Goal: Information Seeking & Learning: Learn about a topic

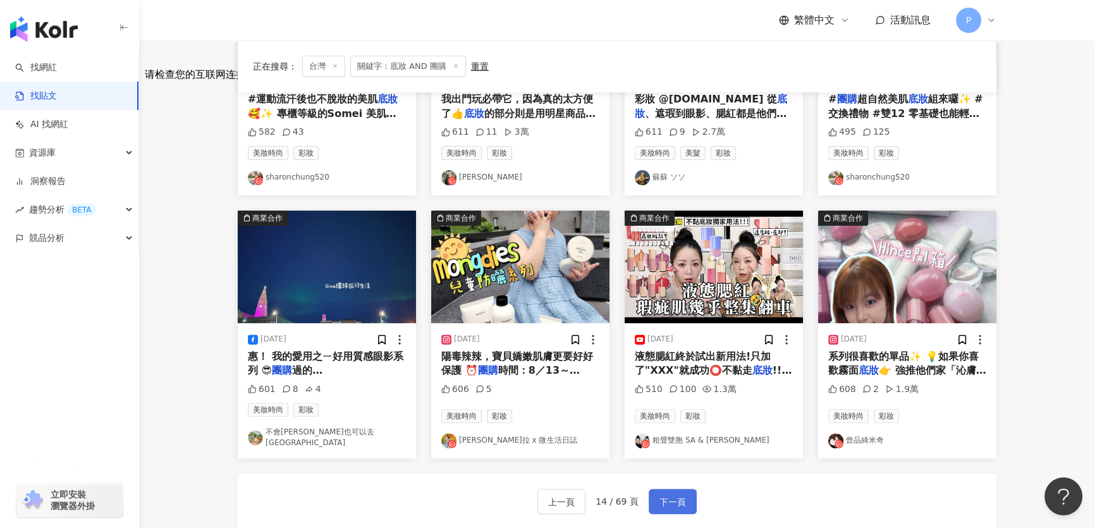
click at [681, 494] on span "下一頁" at bounding box center [672, 501] width 27 height 15
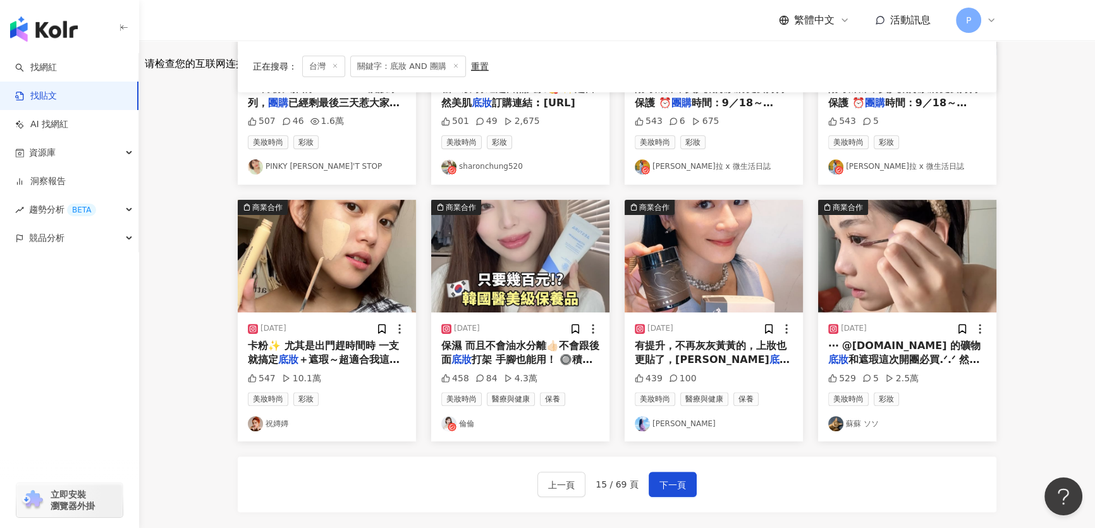
scroll to position [517, 0]
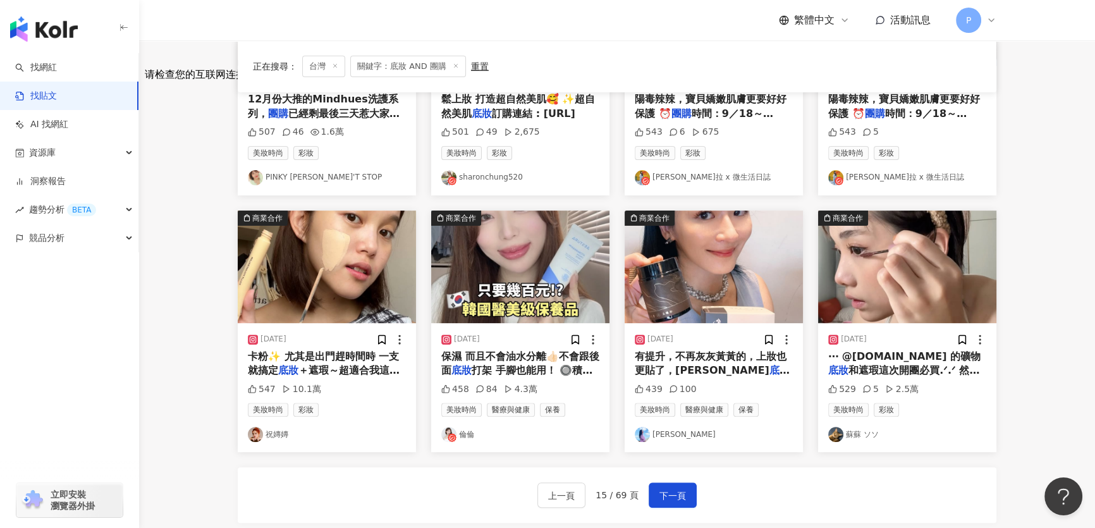
click at [879, 309] on img "button" at bounding box center [907, 267] width 178 height 113
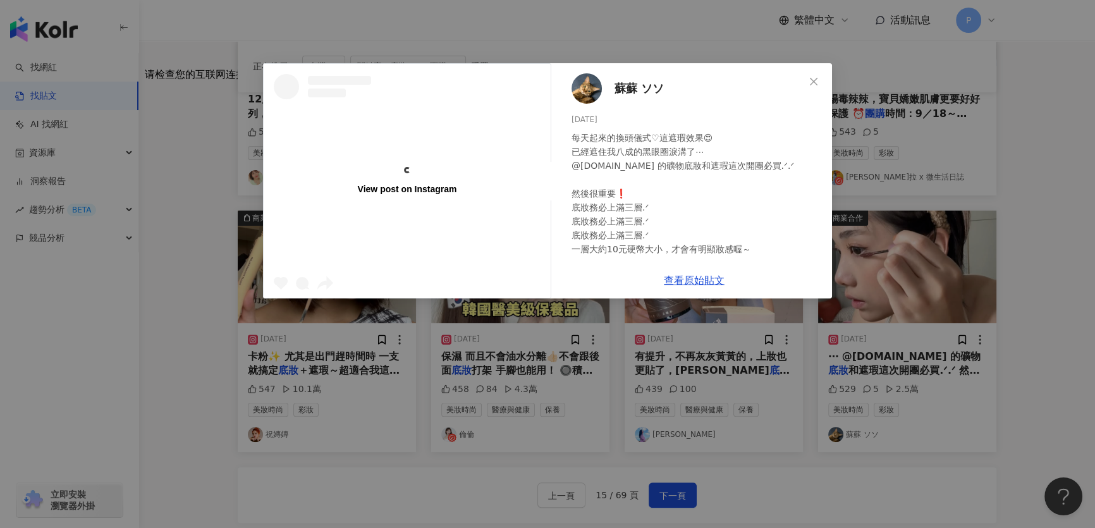
click at [588, 93] on img at bounding box center [586, 88] width 30 height 30
click at [1003, 222] on div "View post on Instagram 蘇蘇 ソソ 2024/10/15 每天起來的換頭儀式♡這遮瑕效果😍 已經遮住我八成的黑眼圈淚溝了⋯ @rache…" at bounding box center [547, 264] width 1095 height 528
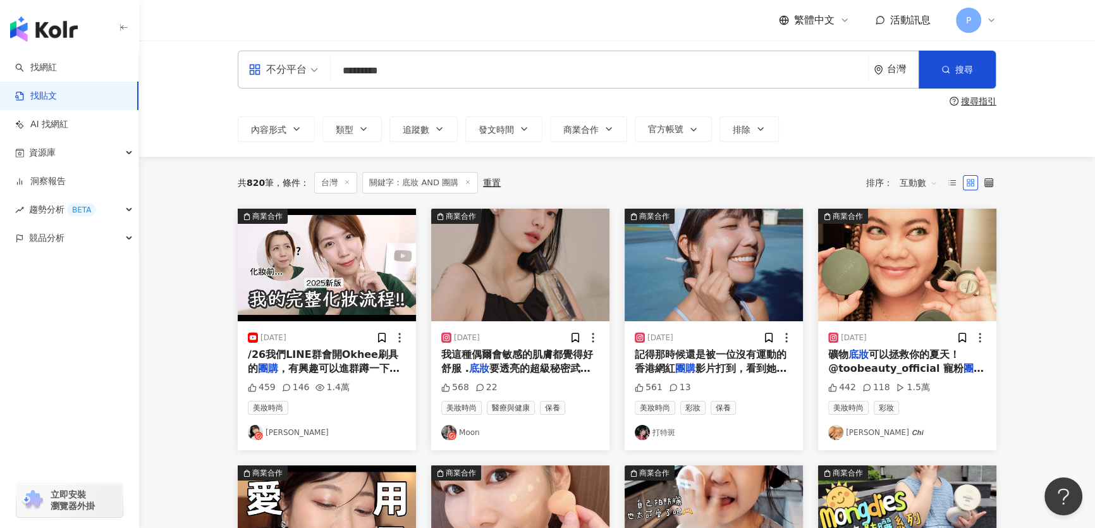
scroll to position [0, 0]
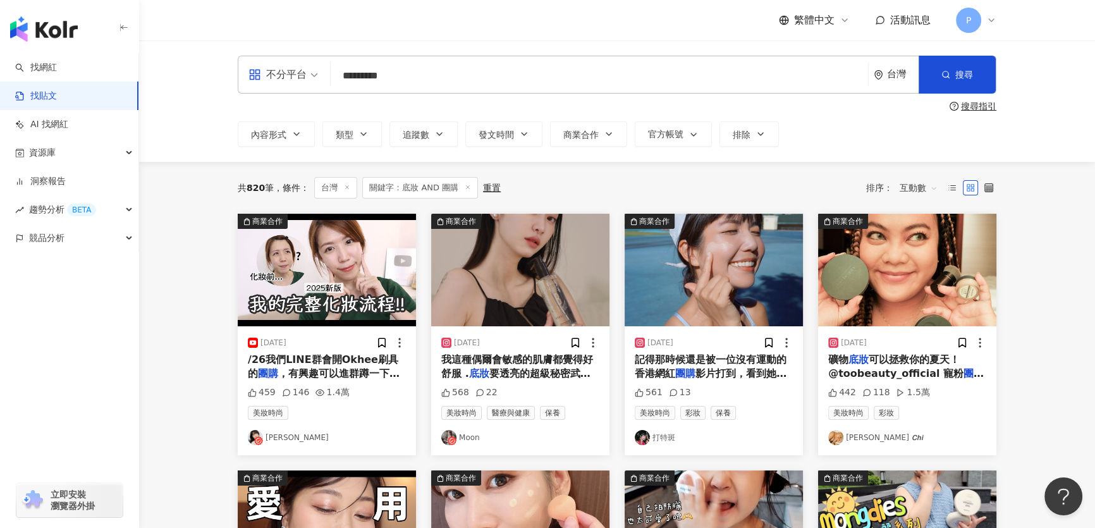
click at [511, 344] on div "2025/5/26" at bounding box center [520, 342] width 158 height 13
click at [525, 301] on img "button" at bounding box center [520, 270] width 178 height 113
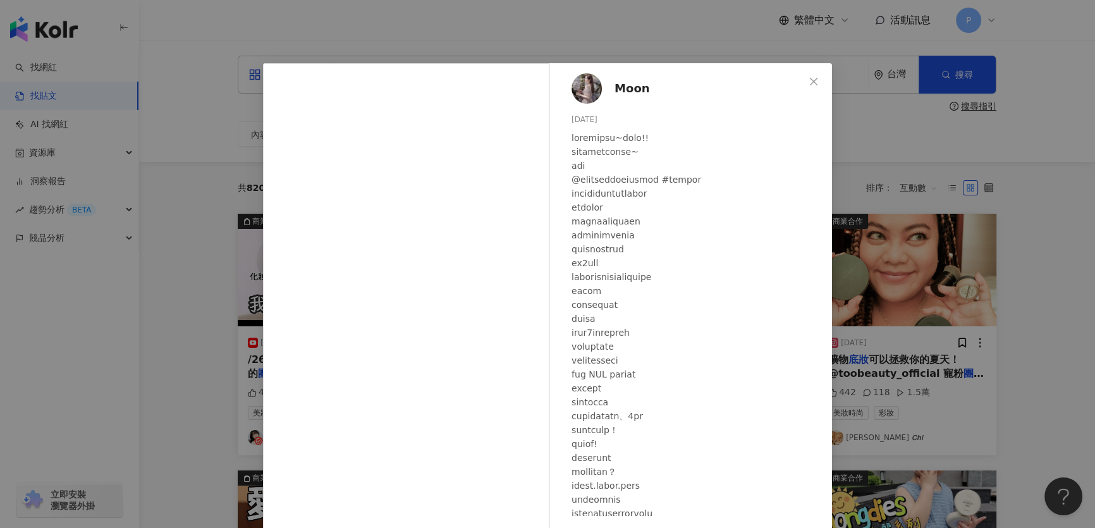
click at [587, 107] on div "Moon 2025/5/26 568 22" at bounding box center [694, 289] width 276 height 453
click at [581, 94] on img at bounding box center [586, 88] width 30 height 30
click at [927, 113] on div "Moon 2025/5/26 568 22 查看原始貼文" at bounding box center [547, 264] width 1095 height 528
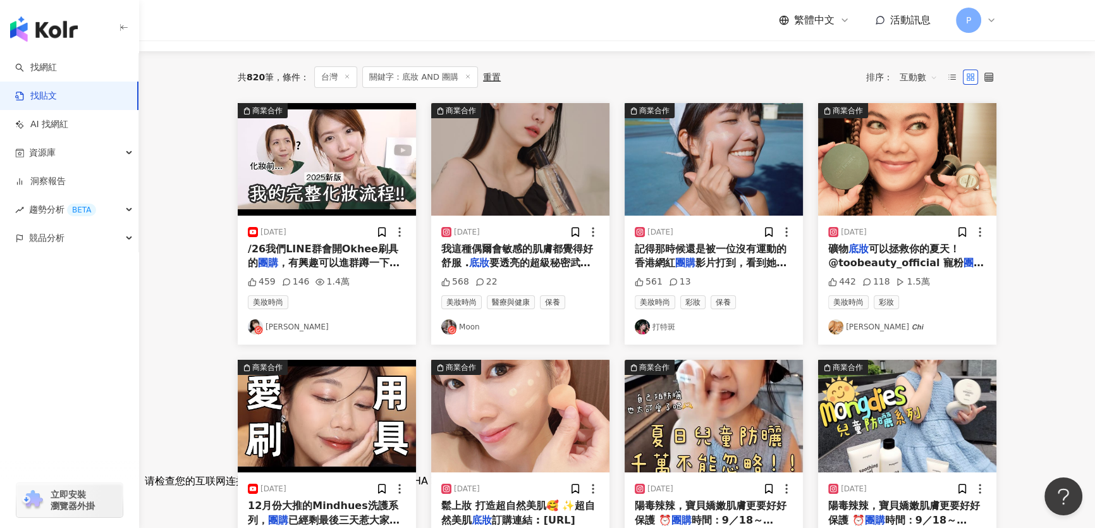
scroll to position [114, 0]
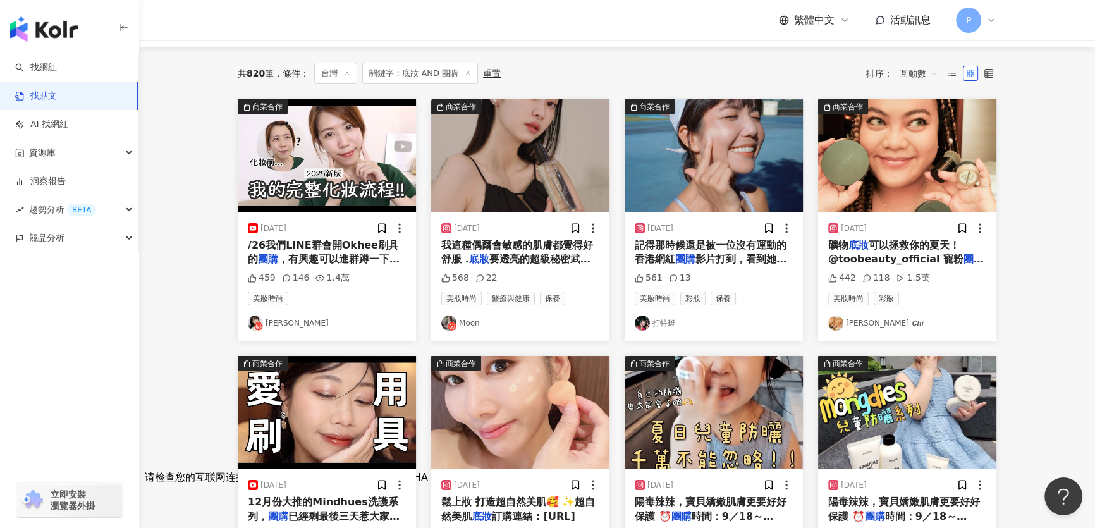
click at [745, 183] on img "button" at bounding box center [714, 155] width 178 height 113
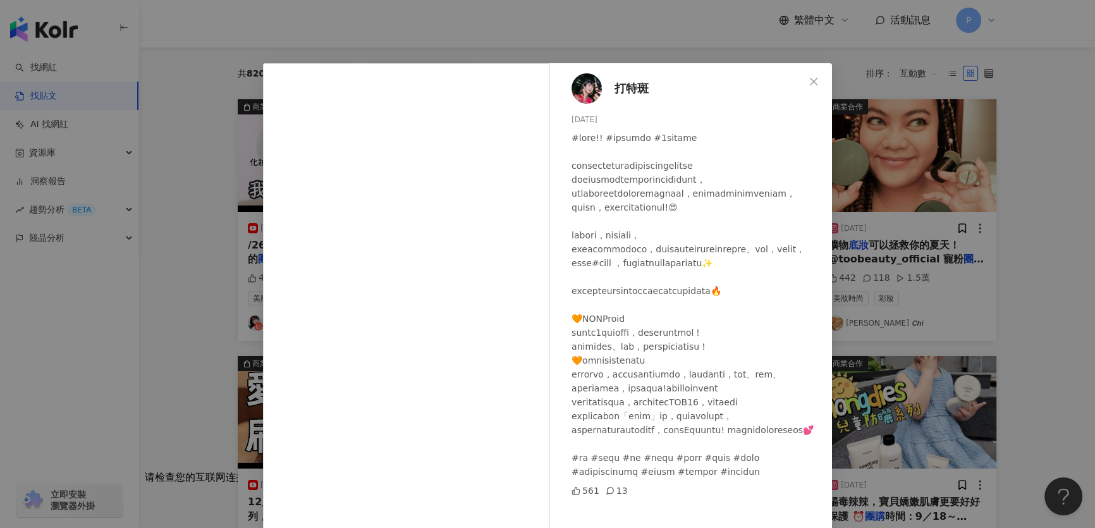
click at [578, 89] on img at bounding box center [586, 88] width 30 height 30
click at [956, 286] on div "打特斑 2024/11/3 561 13 查看原始貼文" at bounding box center [547, 264] width 1095 height 528
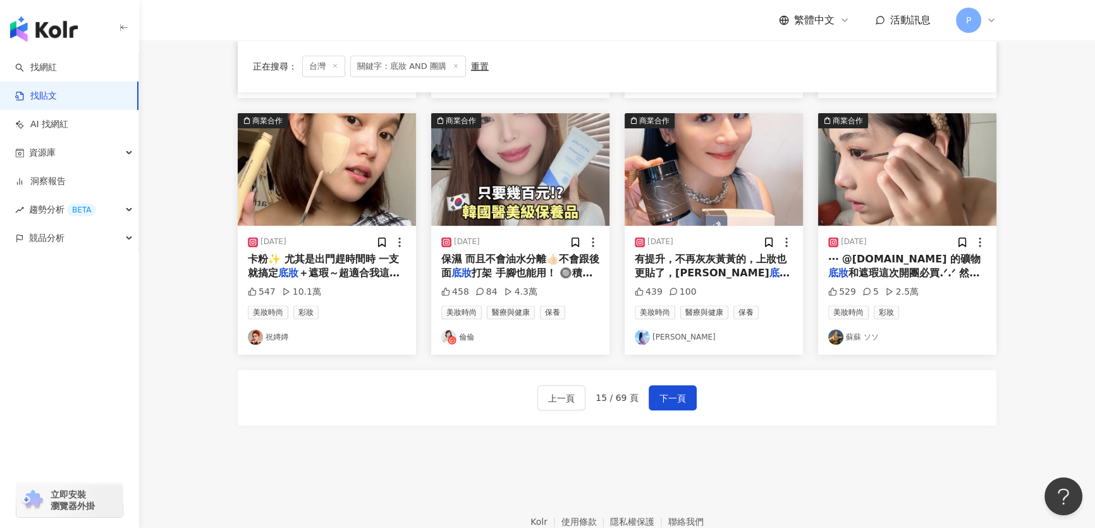
scroll to position [683, 0]
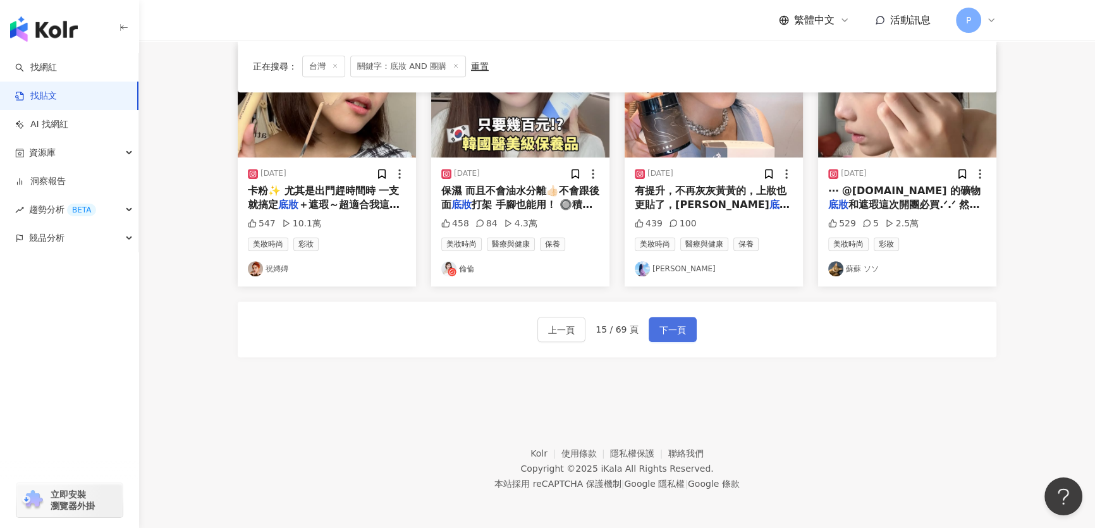
click at [683, 333] on button "下一頁" at bounding box center [673, 329] width 48 height 25
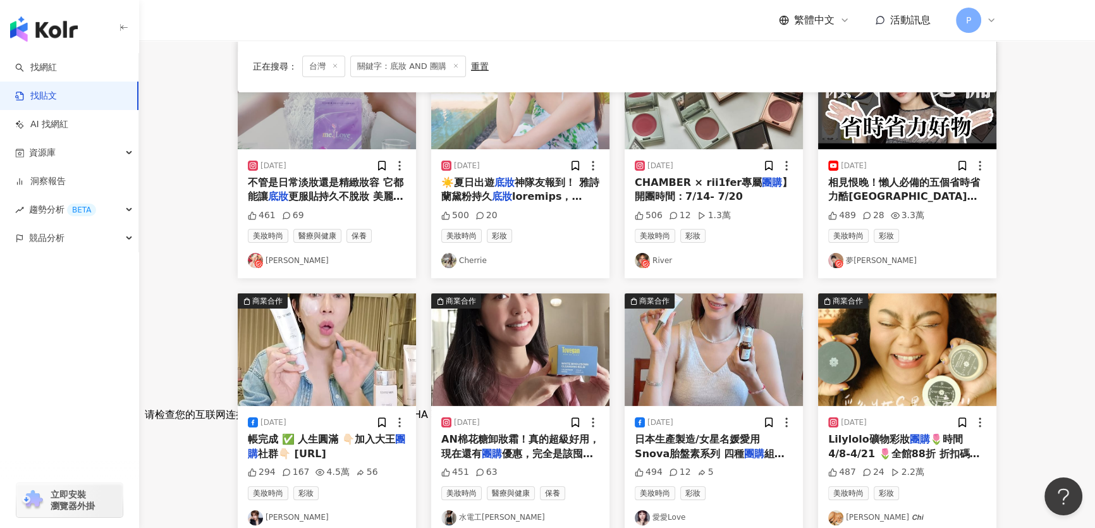
scroll to position [0, 0]
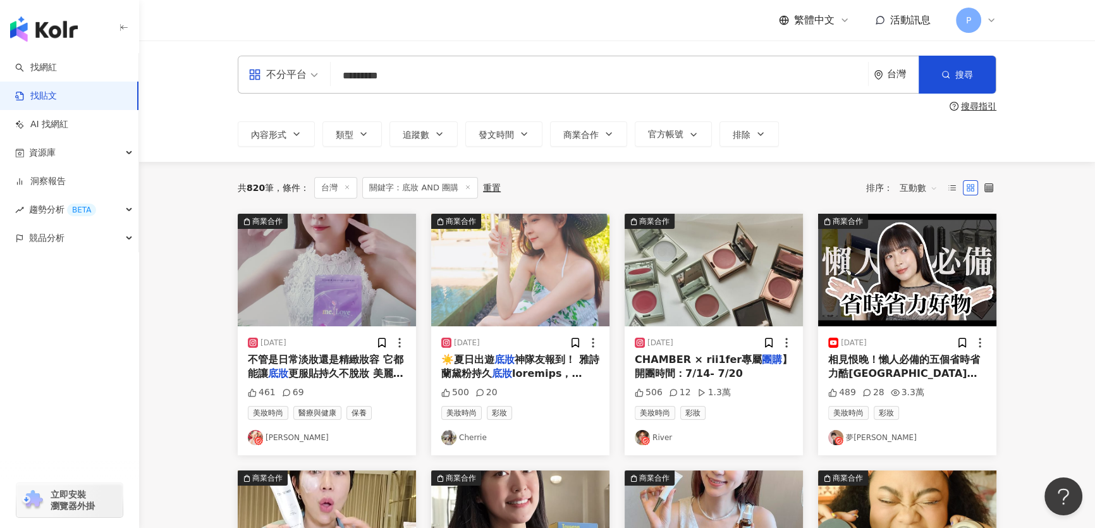
click at [356, 263] on img "button" at bounding box center [327, 270] width 178 height 113
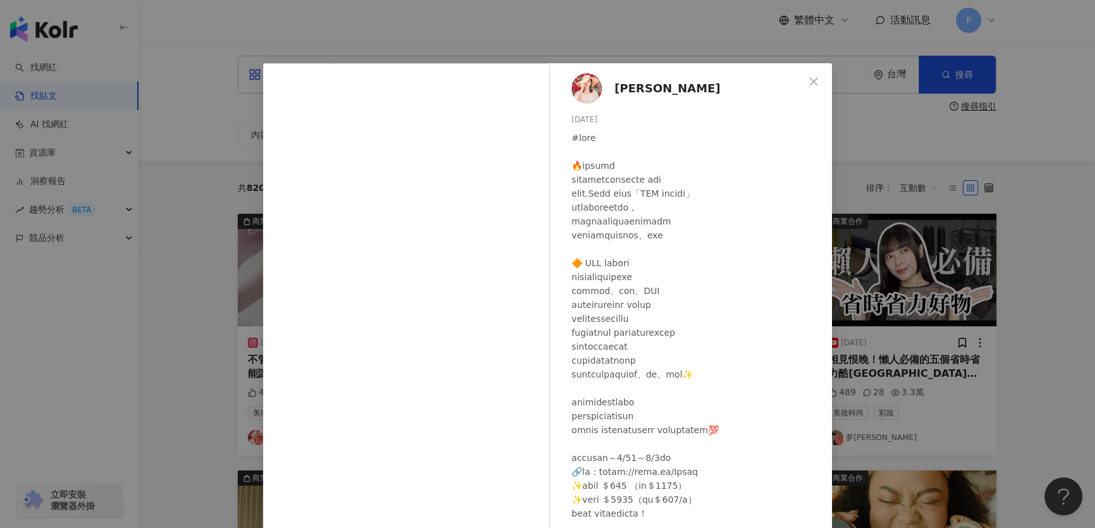
click at [905, 351] on div "小琴 2025/7/16 461 69 查看原始貼文" at bounding box center [547, 264] width 1095 height 528
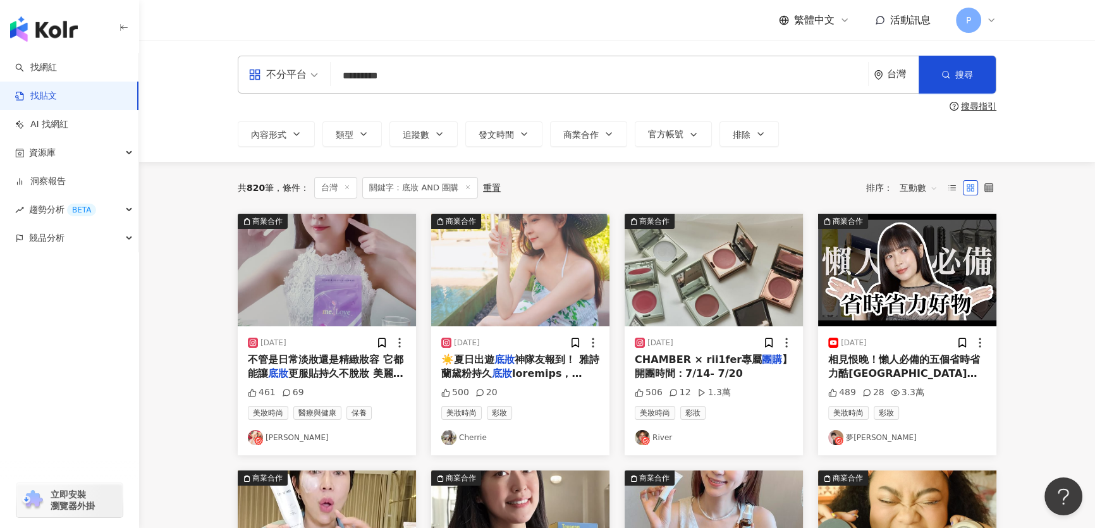
click at [769, 317] on img "button" at bounding box center [714, 270] width 178 height 113
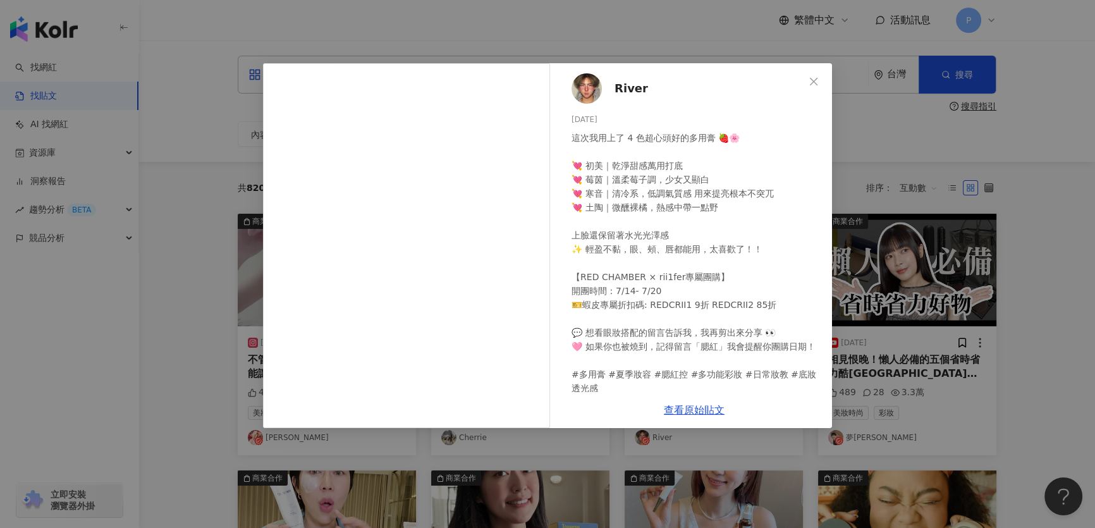
click at [590, 94] on img at bounding box center [586, 88] width 30 height 30
click at [809, 84] on icon "close" at bounding box center [814, 81] width 10 height 10
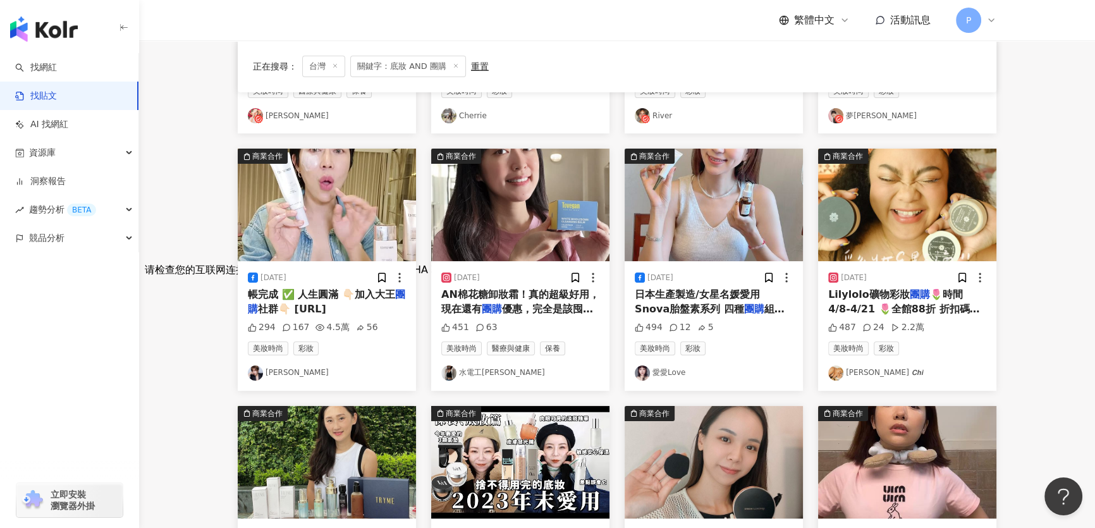
scroll to position [345, 0]
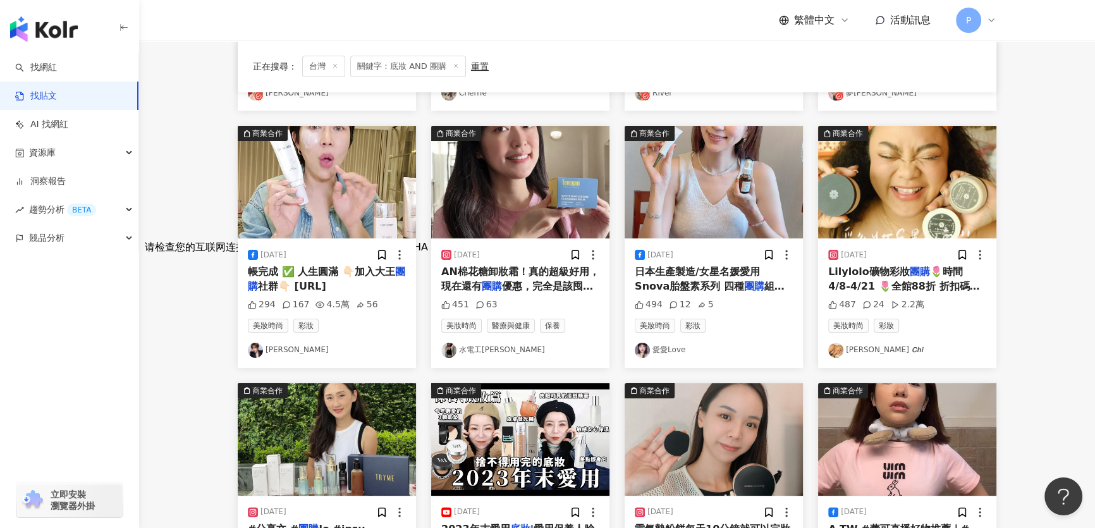
click at [284, 192] on img "button" at bounding box center [327, 182] width 178 height 113
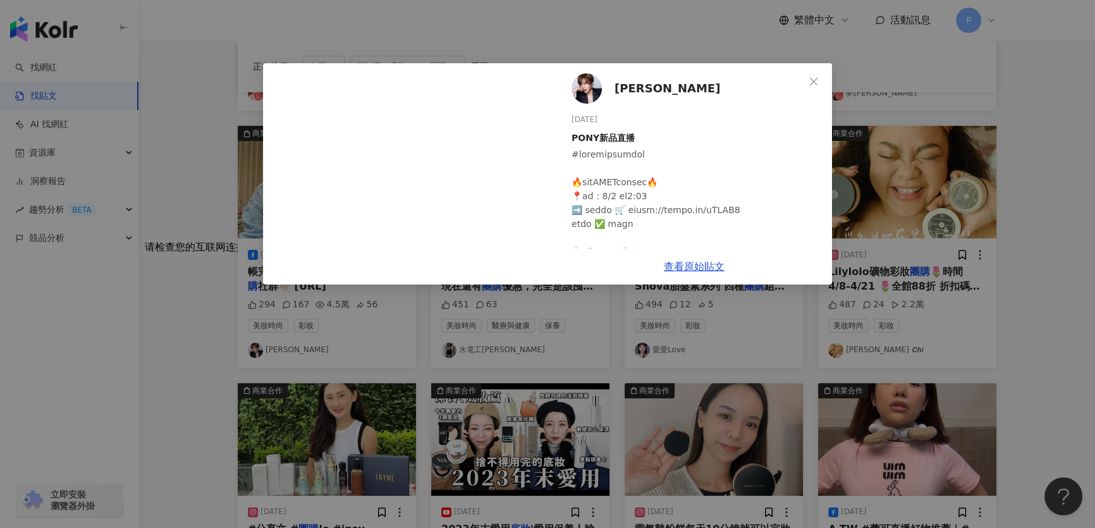
click at [589, 97] on img at bounding box center [586, 88] width 30 height 30
click at [924, 185] on div "王盈喬 2025/7/1 PONY新品直播 294 167 4.5萬 56 查看原始貼文" at bounding box center [547, 264] width 1095 height 528
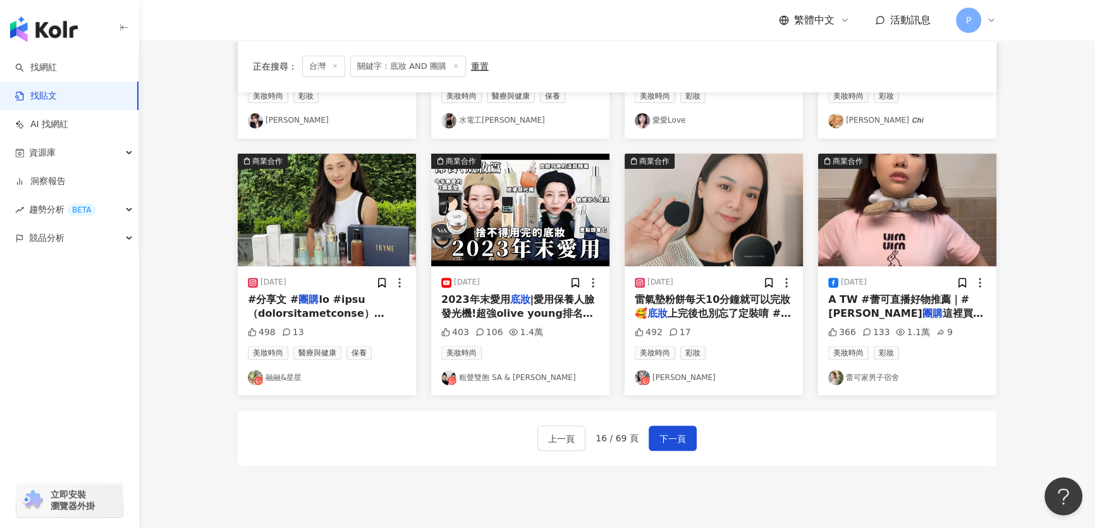
scroll to position [575, 0]
click at [689, 432] on button "下一頁" at bounding box center [673, 437] width 48 height 25
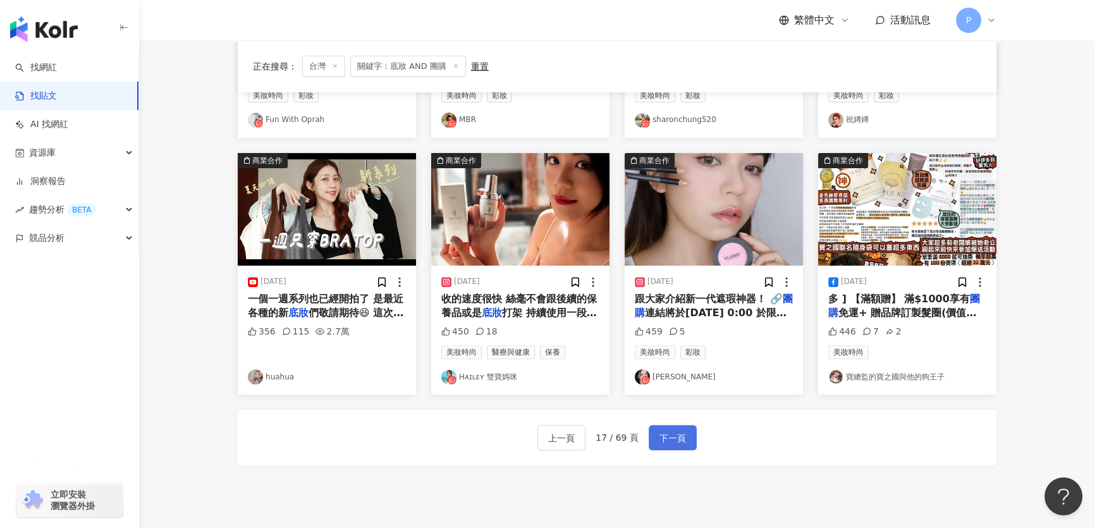
click at [654, 436] on button "下一頁" at bounding box center [673, 437] width 48 height 25
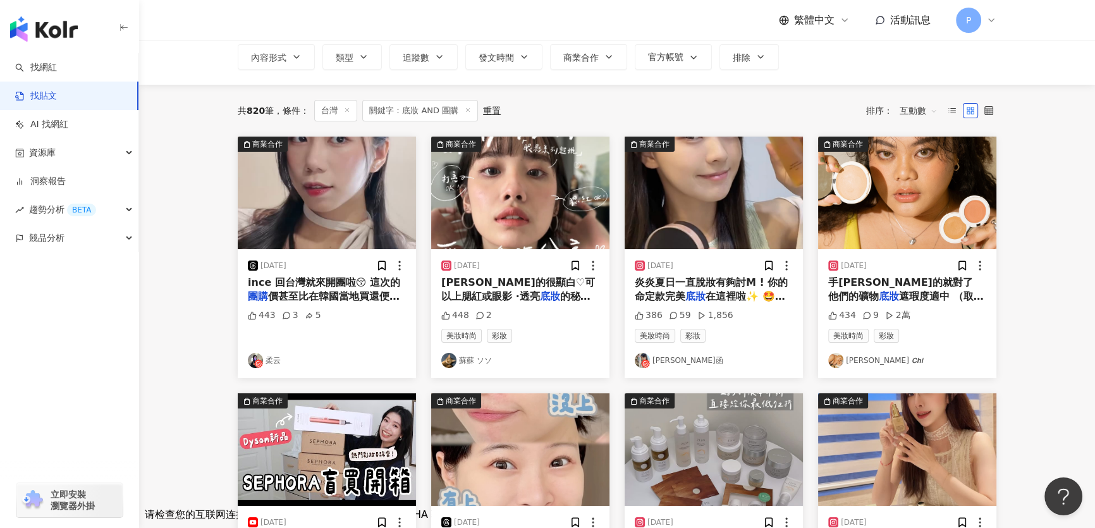
scroll to position [0, 0]
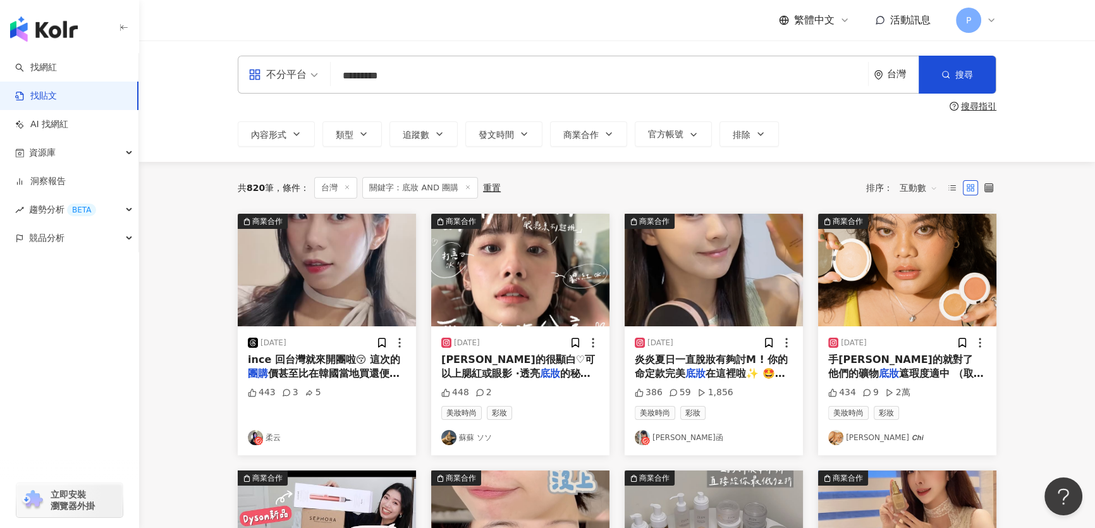
drag, startPoint x: 359, startPoint y: 79, endPoint x: 341, endPoint y: 78, distance: 17.7
click at [341, 78] on input "*********" at bounding box center [599, 75] width 527 height 27
type input "*********"
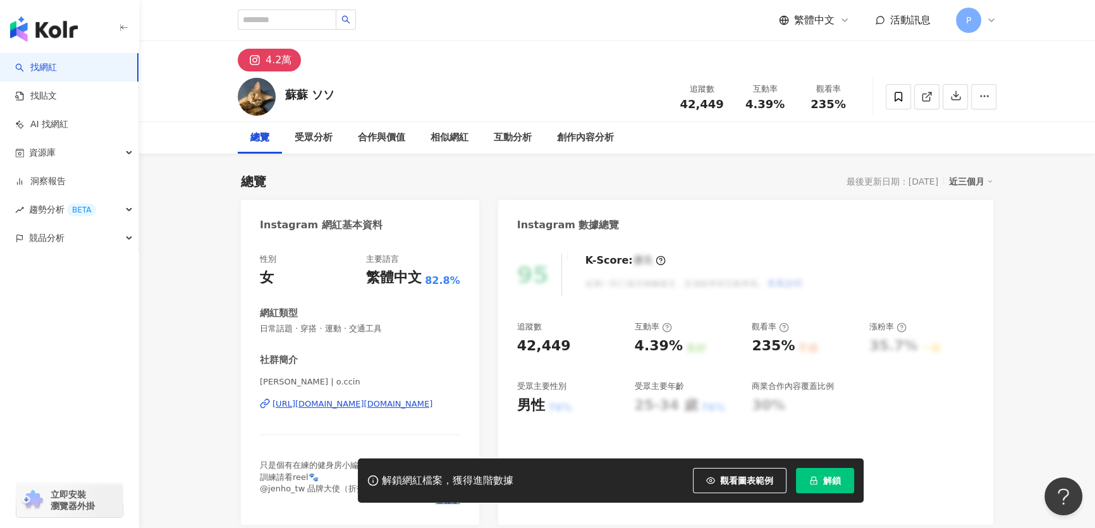
click at [377, 409] on div "https://www.instagram.com/o.ccin/" at bounding box center [352, 403] width 160 height 11
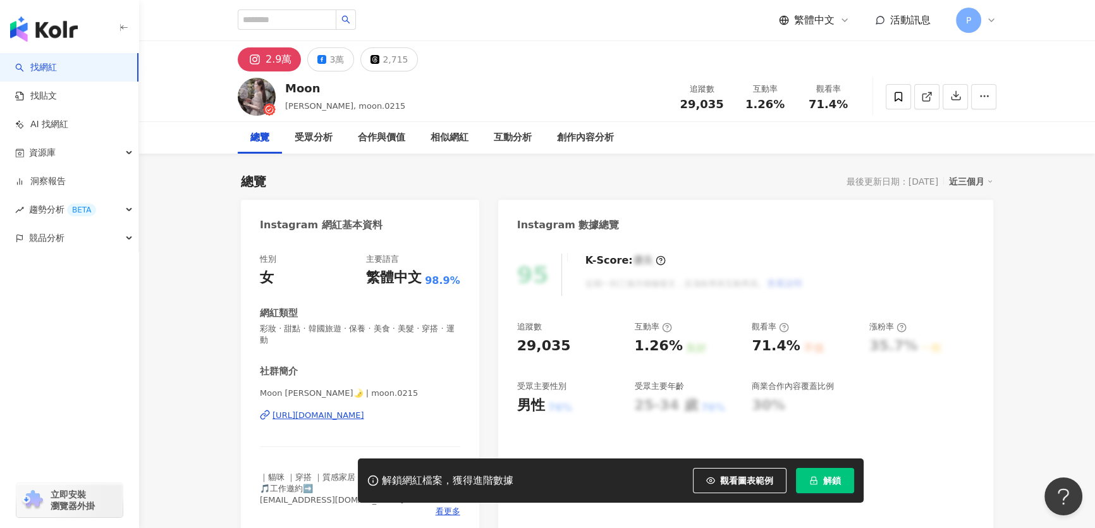
click at [364, 418] on div "https://www.instagram.com/moon.0215/" at bounding box center [318, 415] width 92 height 11
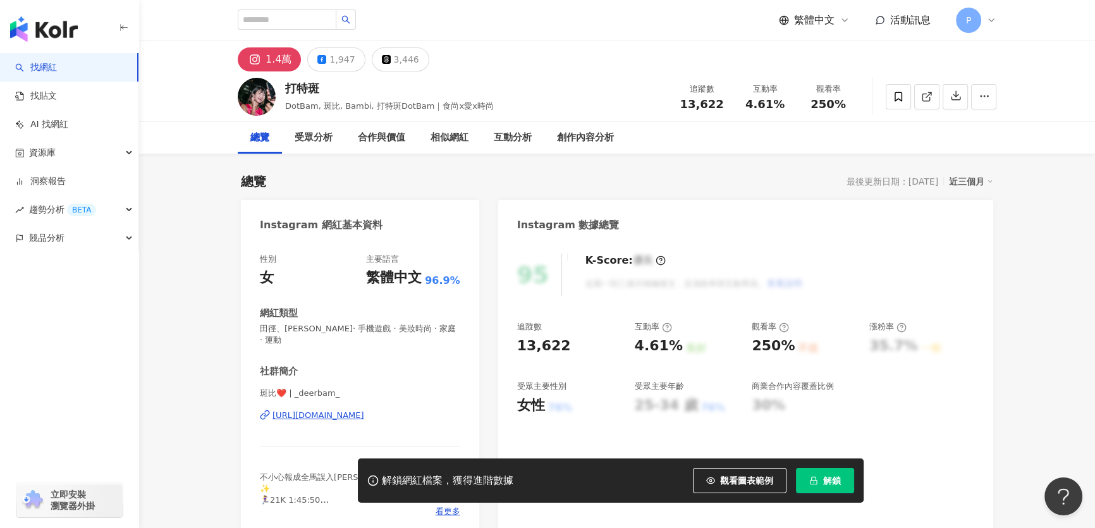
click at [364, 410] on div "https://www.instagram.com/_deerbam_/" at bounding box center [318, 415] width 92 height 11
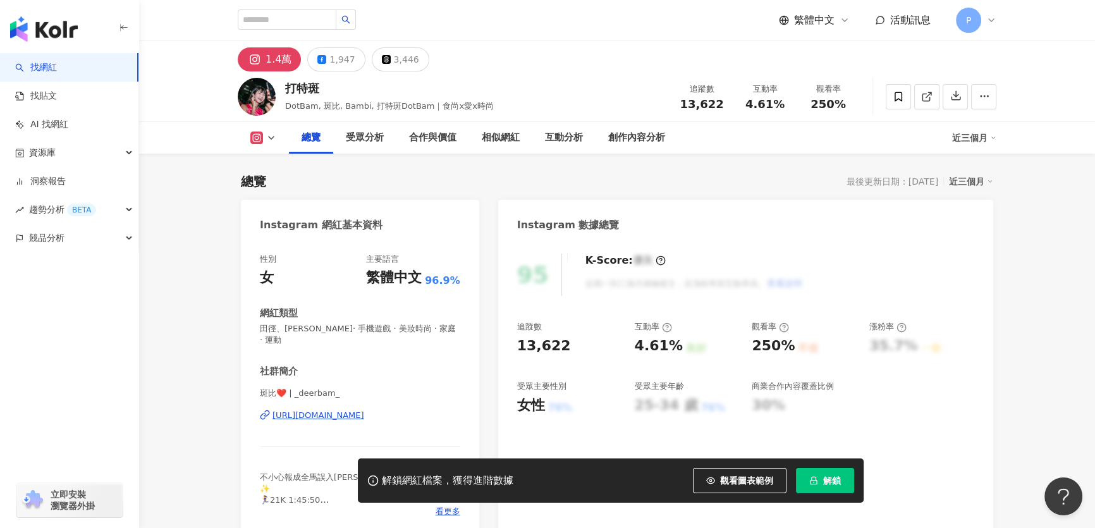
scroll to position [114, 0]
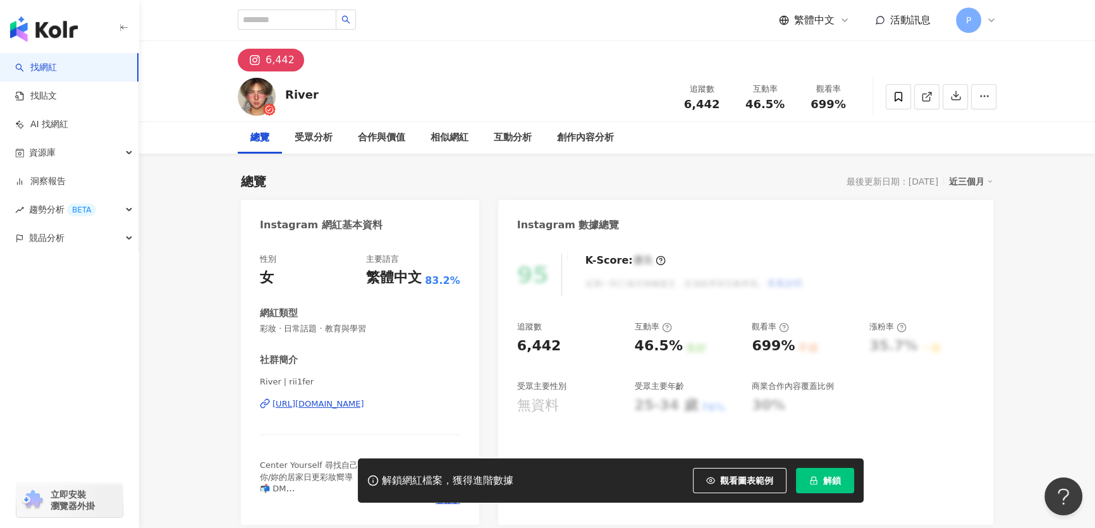
click at [364, 403] on div "https://www.instagram.com/rii1fer/" at bounding box center [318, 403] width 92 height 11
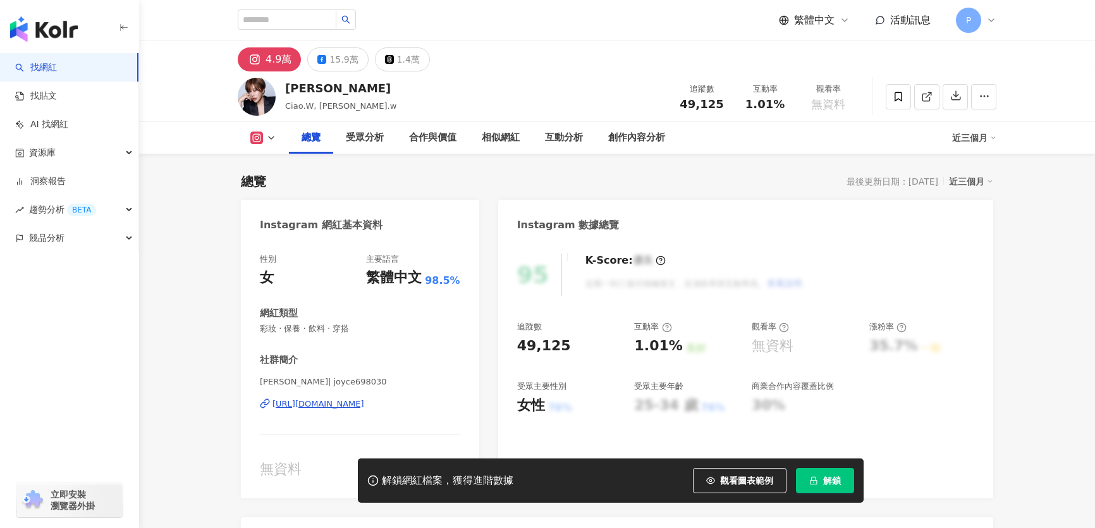
click at [369, 411] on div "王盈喬 | joyce698030 https://www.instagram.com/joyce698030/" at bounding box center [360, 413] width 200 height 74
click at [364, 406] on div "https://www.instagram.com/joyce698030/" at bounding box center [318, 403] width 92 height 11
click at [364, 404] on div "https://www.instagram.com/joyce698030/" at bounding box center [318, 403] width 92 height 11
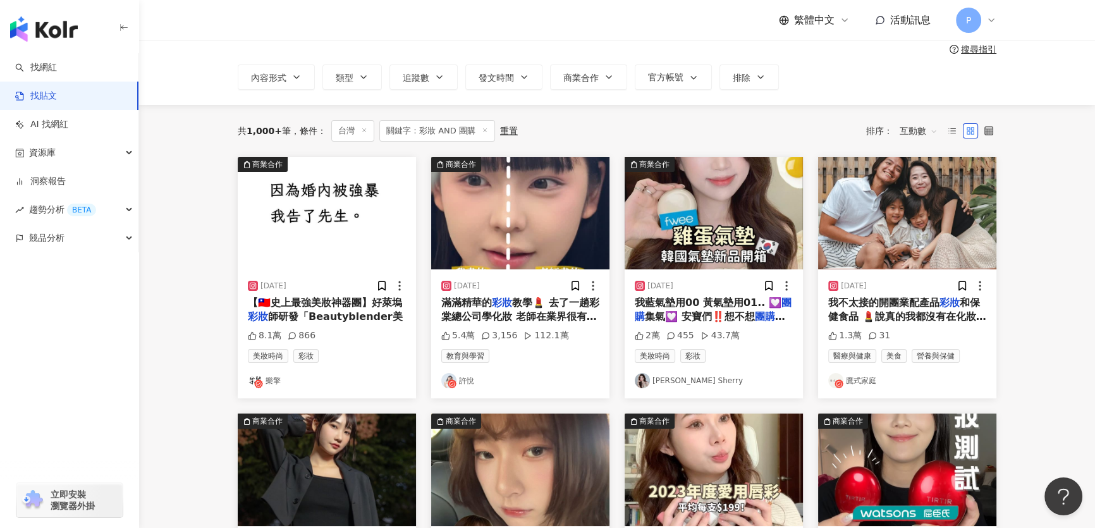
scroll to position [57, 0]
click at [927, 239] on img "button" at bounding box center [907, 213] width 178 height 113
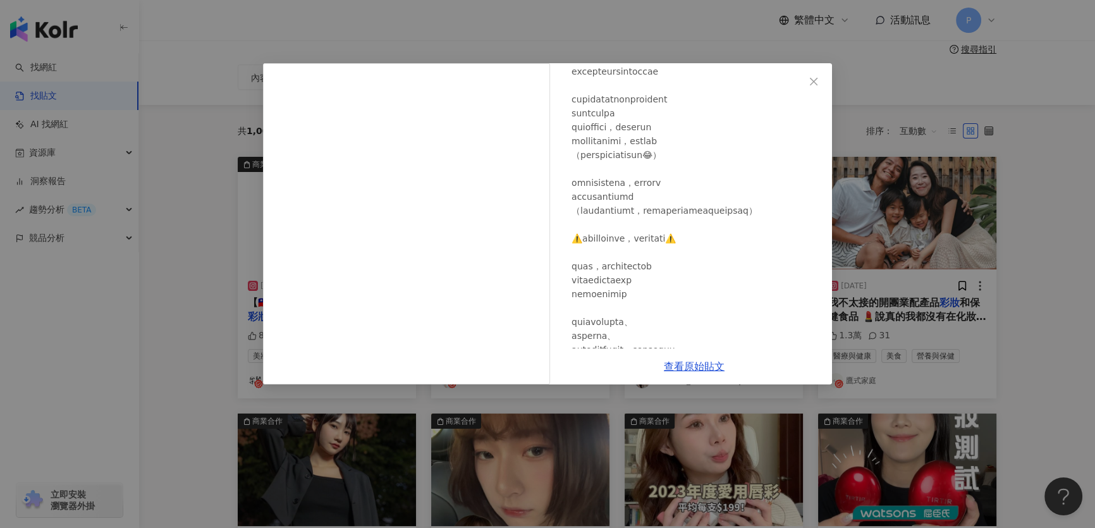
scroll to position [632, 0]
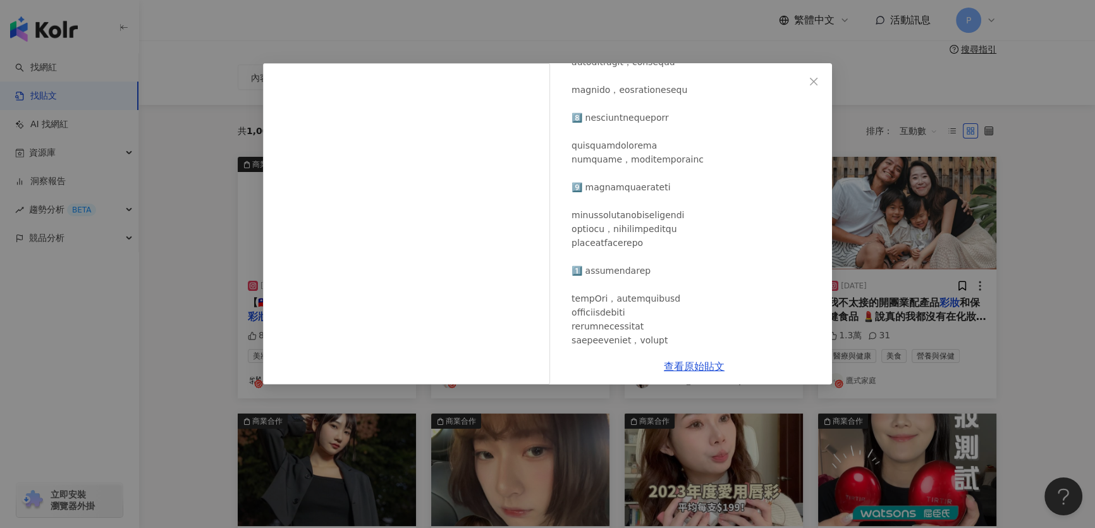
click at [970, 269] on div "鷹式家庭 [DATE] 1.3萬 31 查看原始貼文" at bounding box center [547, 264] width 1095 height 528
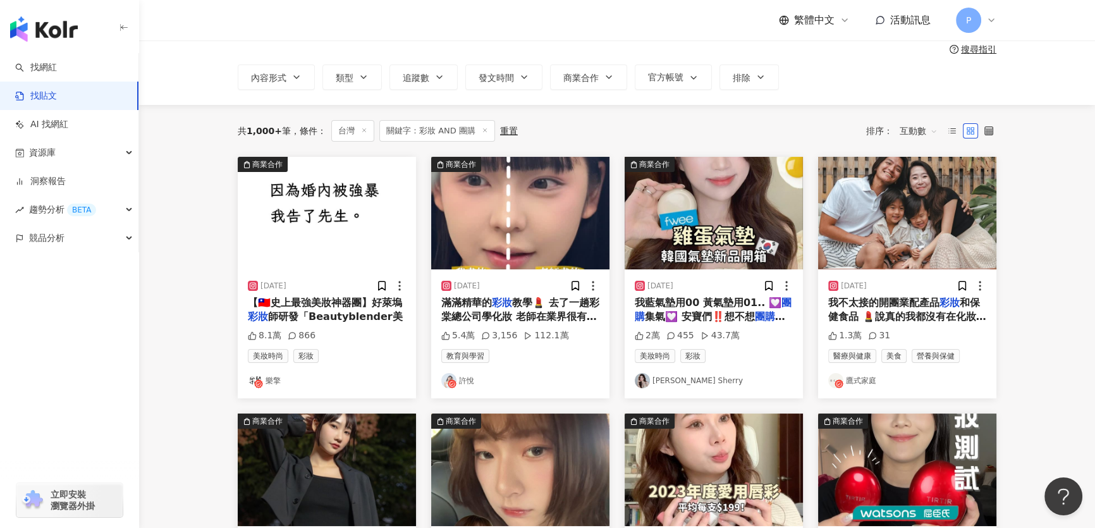
scroll to position [402, 0]
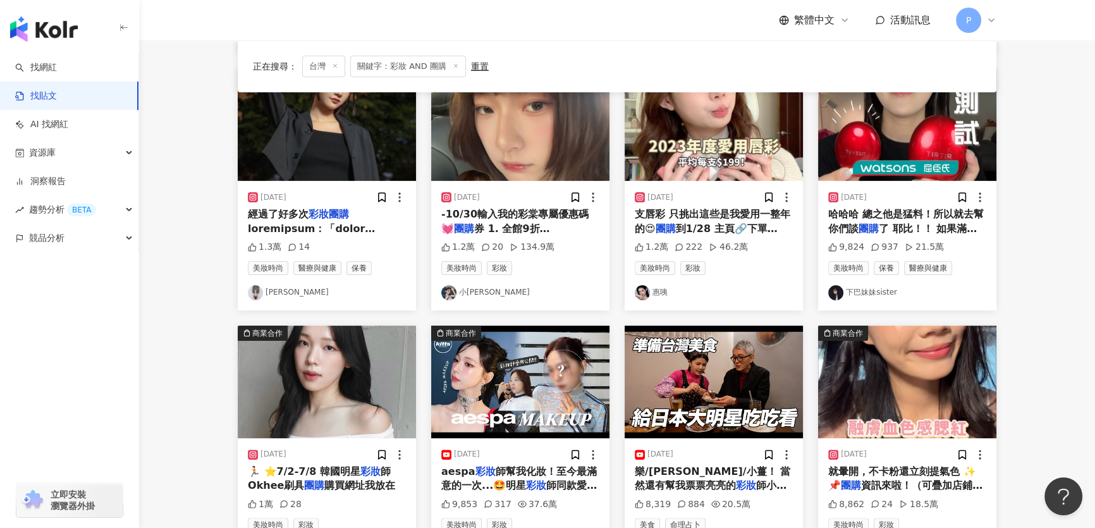
click at [531, 188] on div "[DATE] -10/30輸入我的彩棠專屬優惠碼 💓 團購 券 1. 全館9折 【TIMAGEX 1.2萬 20 134.9萬 美妝時尚 彩妝 小[PERSO…" at bounding box center [520, 245] width 178 height 129
click at [504, 138] on img "button" at bounding box center [520, 124] width 178 height 113
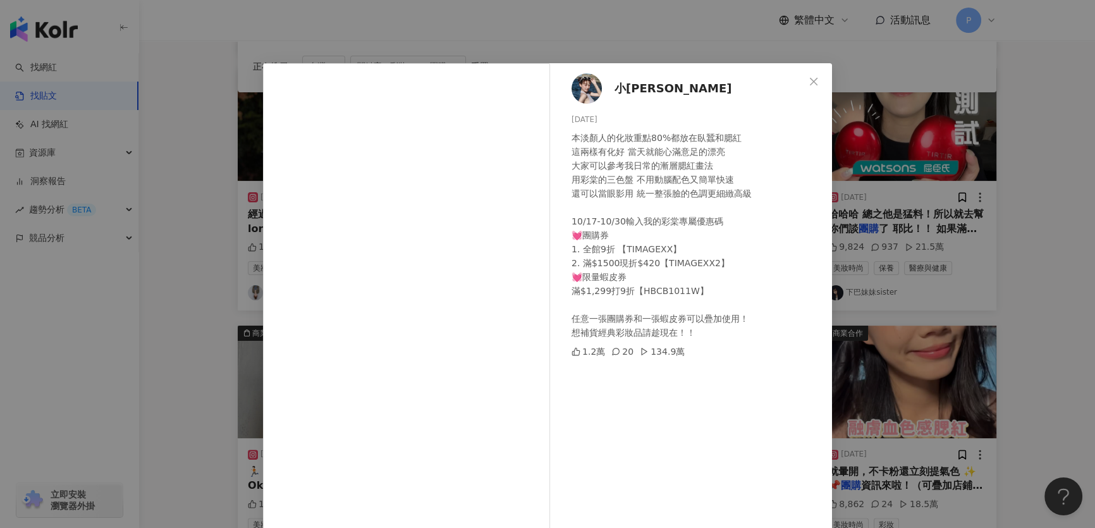
click at [504, 38] on div "小徐🌱 [DATE] 本淡顏人的化妝重點80%都放在臥蠶和腮紅 這兩樣有化好 當天就能心滿意足的漂亮 大家可以參考我日常的漸層腮紅畫法 用彩棠的三色盤 不用動…" at bounding box center [547, 264] width 1095 height 528
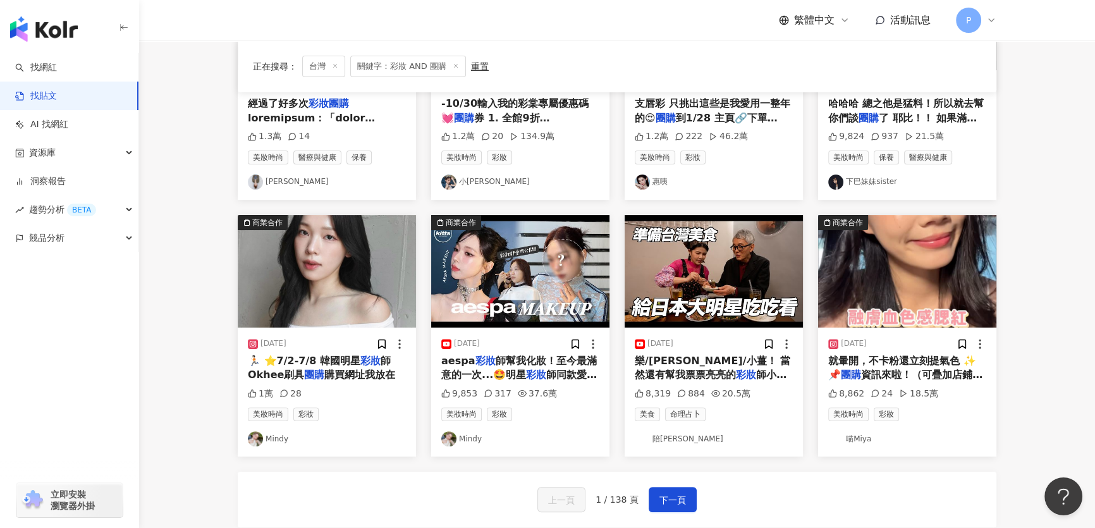
scroll to position [575, 0]
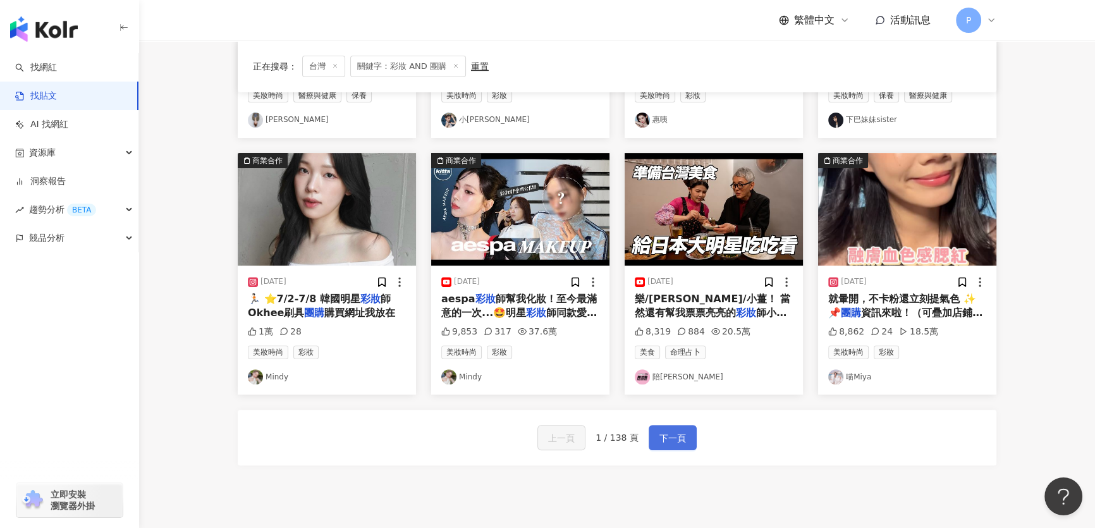
click at [664, 430] on span "下一頁" at bounding box center [672, 437] width 27 height 15
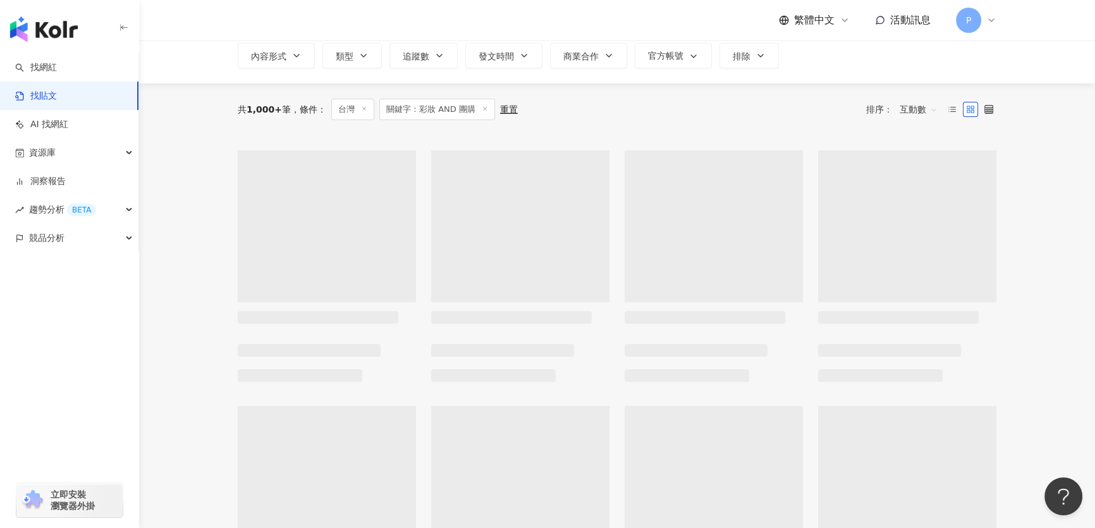
scroll to position [68, 0]
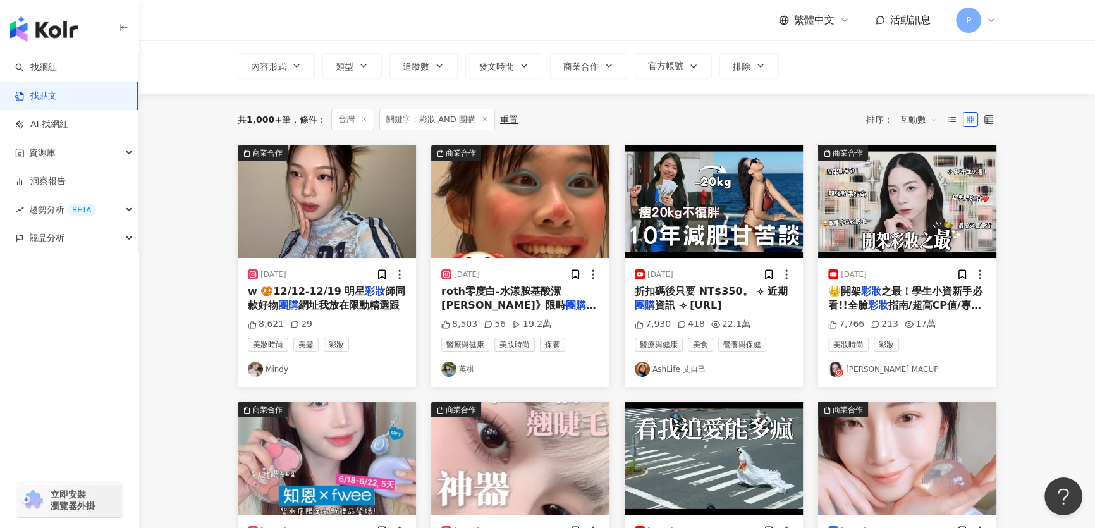
click at [524, 216] on img "button" at bounding box center [520, 201] width 178 height 113
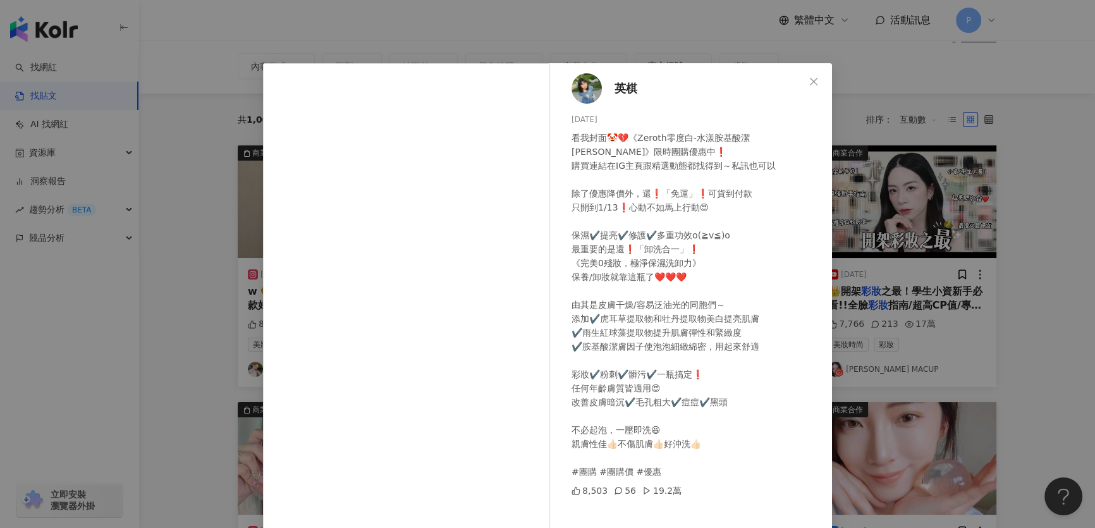
click at [589, 89] on img at bounding box center [586, 88] width 30 height 30
click at [867, 197] on div "英棋 2024/8/26 看我封面🤡💔《Zeroth零度白-水漾胺基酸潔顏慕絲》限時團購優惠中❗️ 購買連結在IG主頁跟精選動態都找得到～私訊也可以 除了優惠…" at bounding box center [547, 264] width 1095 height 528
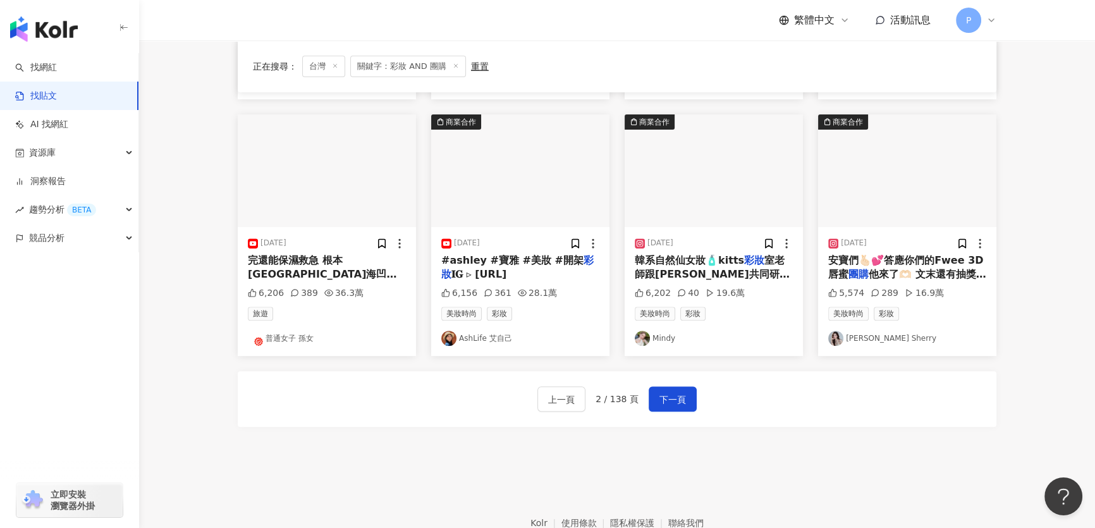
scroll to position [643, 0]
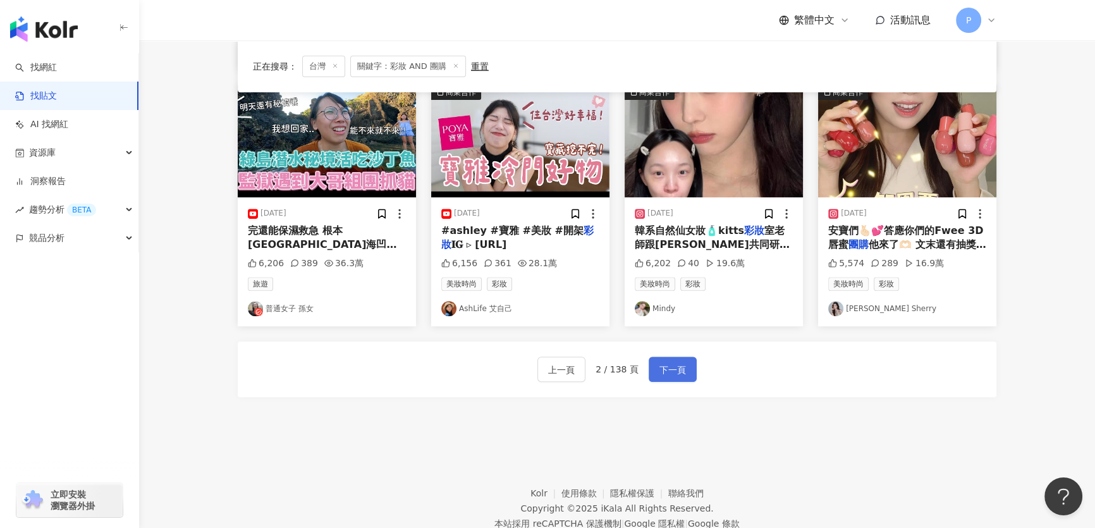
click at [680, 365] on span "下一頁" at bounding box center [672, 369] width 27 height 15
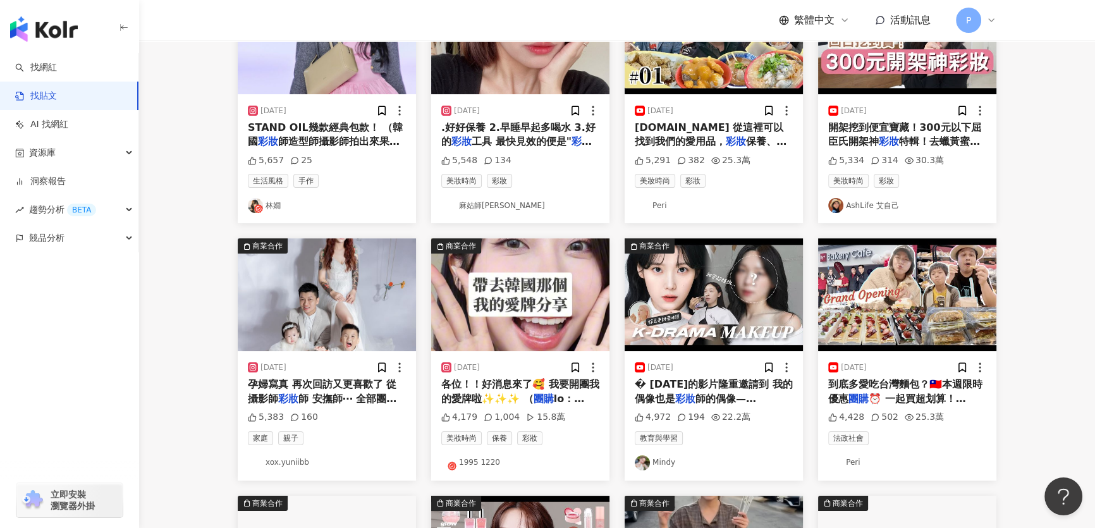
scroll to position [68, 0]
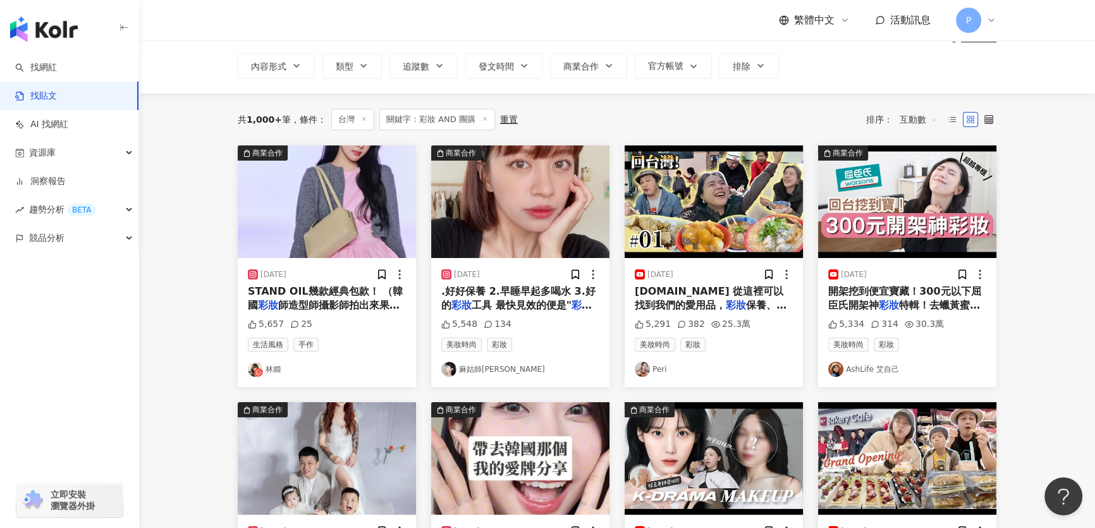
click at [506, 217] on img "button" at bounding box center [520, 201] width 178 height 113
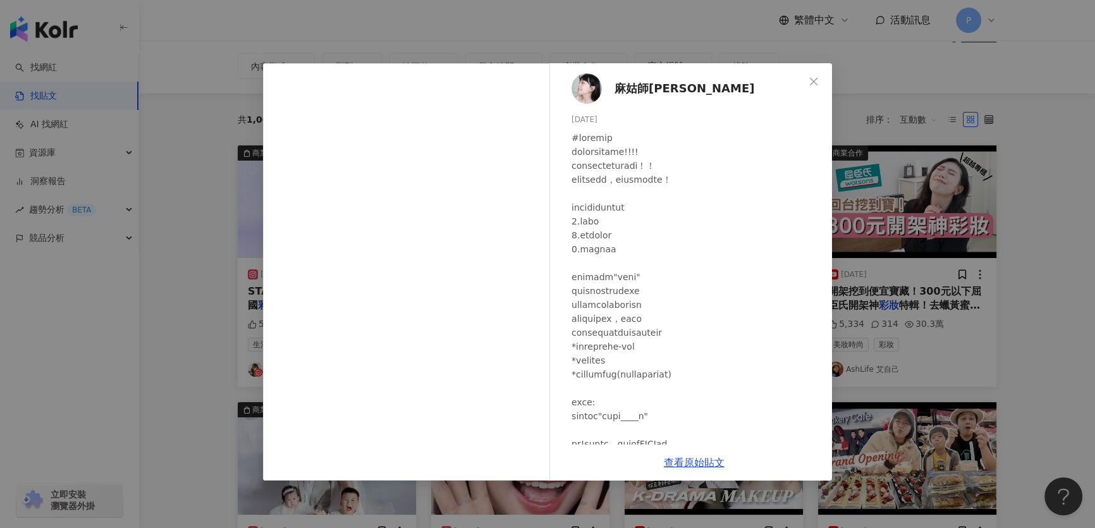
click at [588, 92] on img at bounding box center [586, 88] width 30 height 30
click at [885, 271] on div "麻姑師太 2023/9/20 5,548 134 查看原始貼文" at bounding box center [547, 264] width 1095 height 528
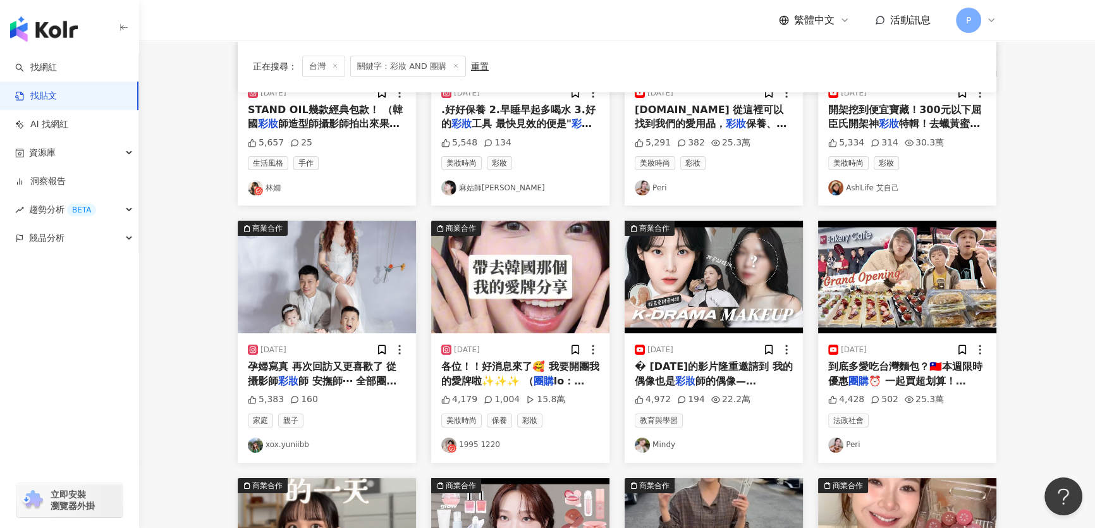
scroll to position [575, 0]
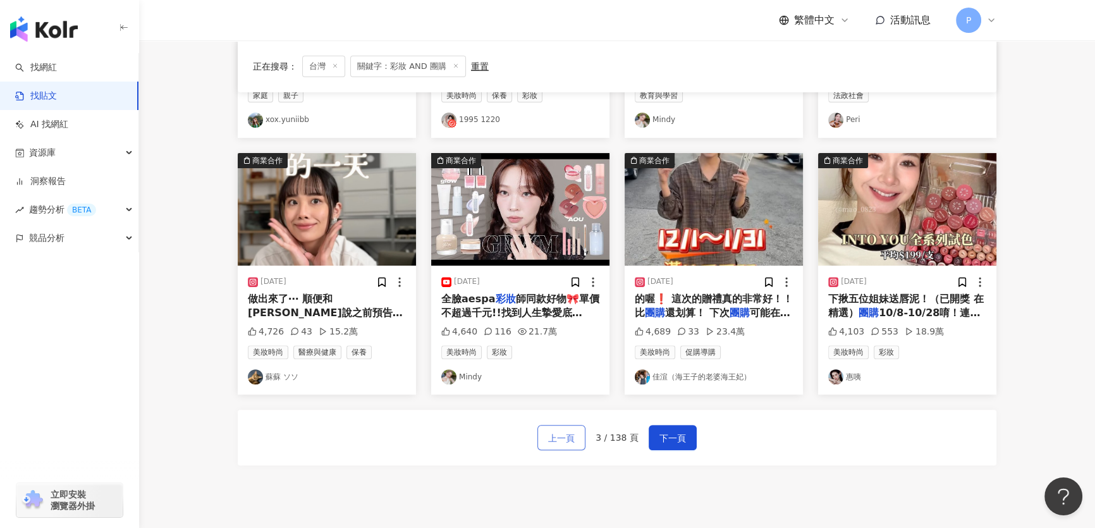
click at [553, 436] on span "上一頁" at bounding box center [561, 437] width 27 height 15
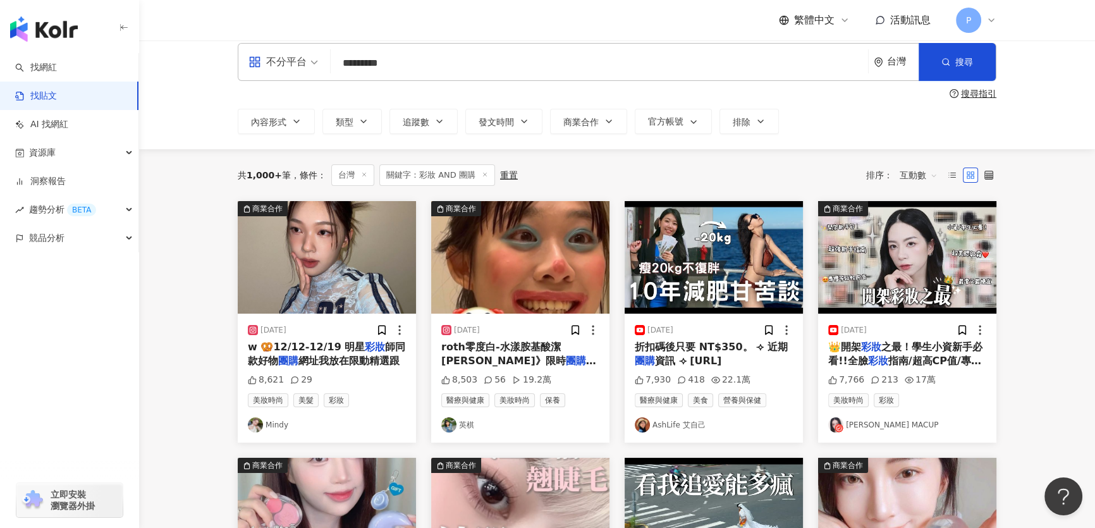
scroll to position [11, 0]
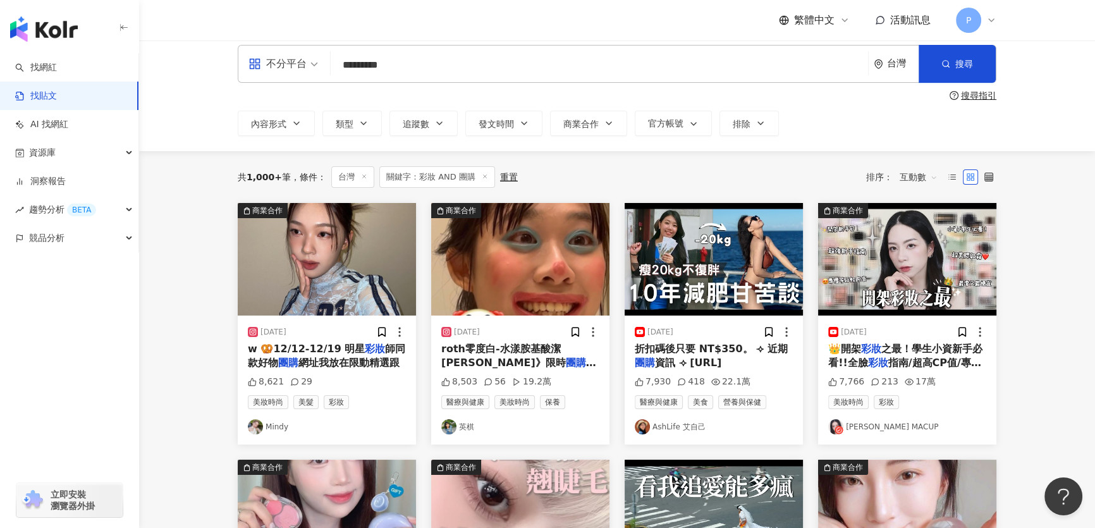
click at [527, 278] on img "button" at bounding box center [520, 259] width 178 height 113
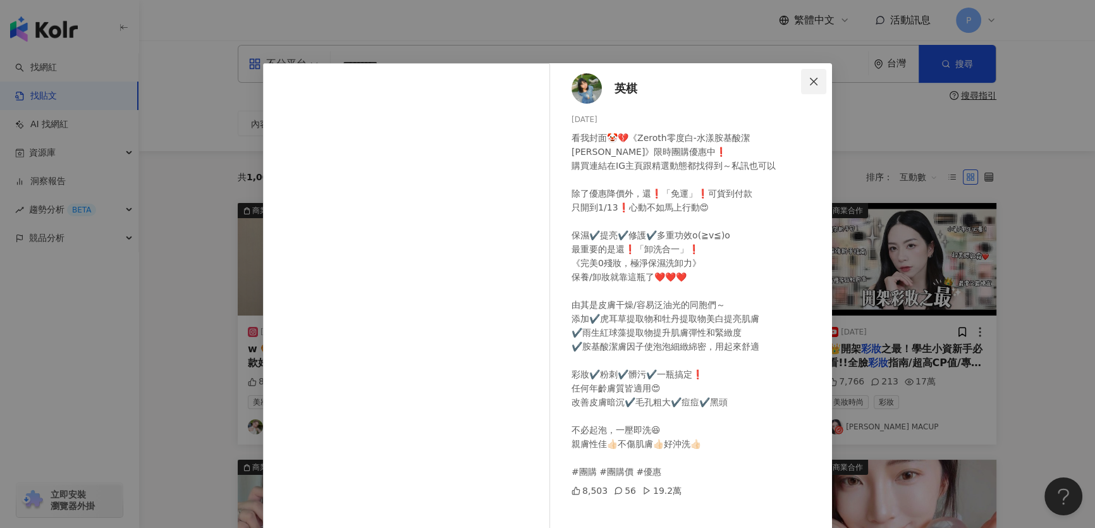
click at [810, 82] on icon "close" at bounding box center [814, 81] width 8 height 8
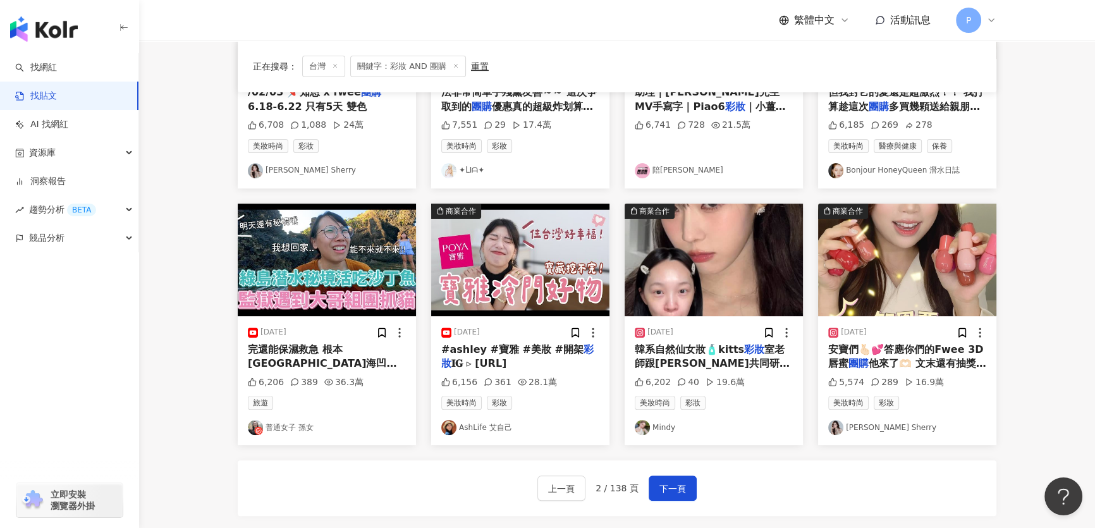
scroll to position [683, 0]
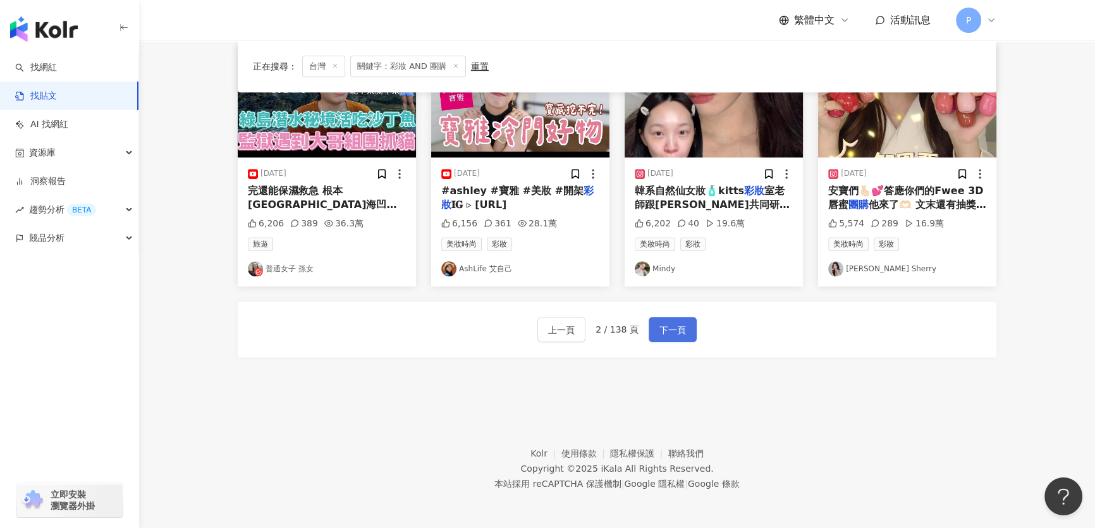
click at [671, 324] on span "下一頁" at bounding box center [672, 329] width 27 height 15
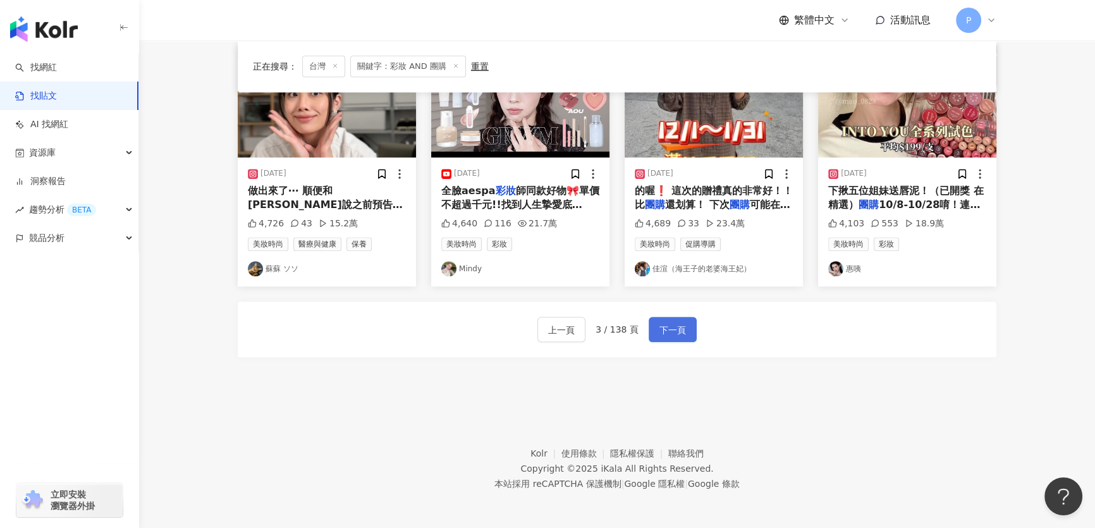
click at [664, 332] on span "下一頁" at bounding box center [672, 329] width 27 height 15
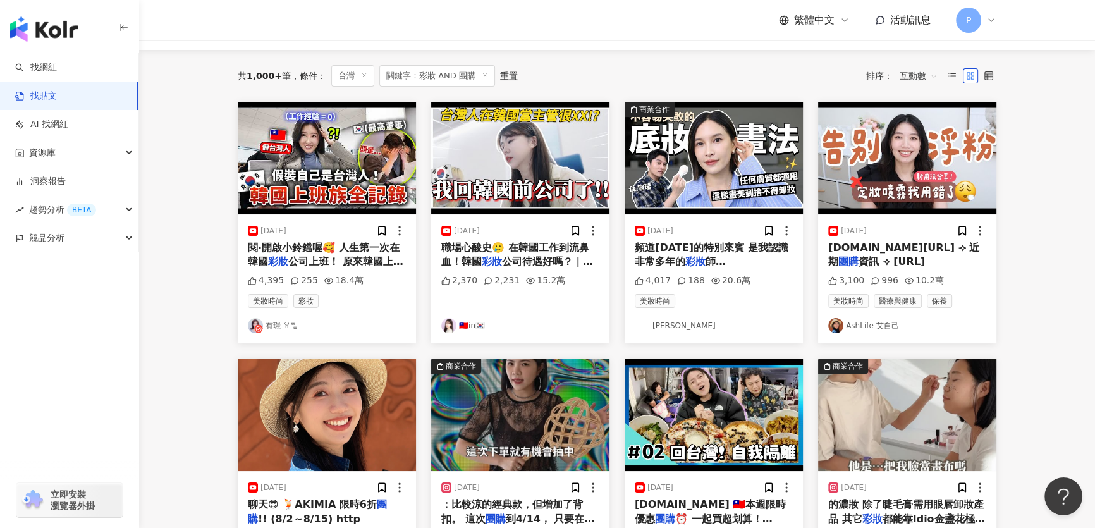
scroll to position [287, 0]
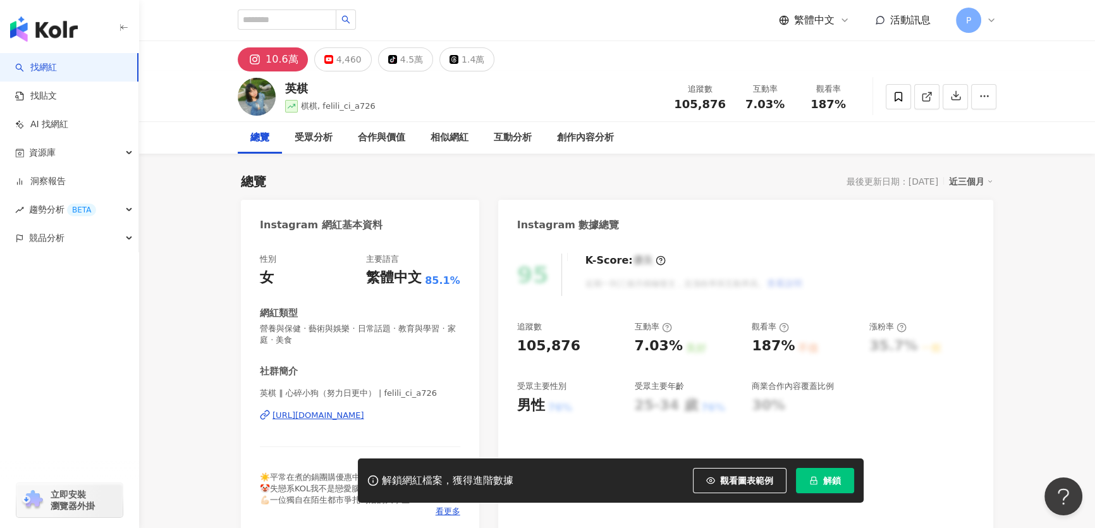
click at [364, 411] on div "https://www.instagram.com/felili_ci_a726/" at bounding box center [318, 415] width 92 height 11
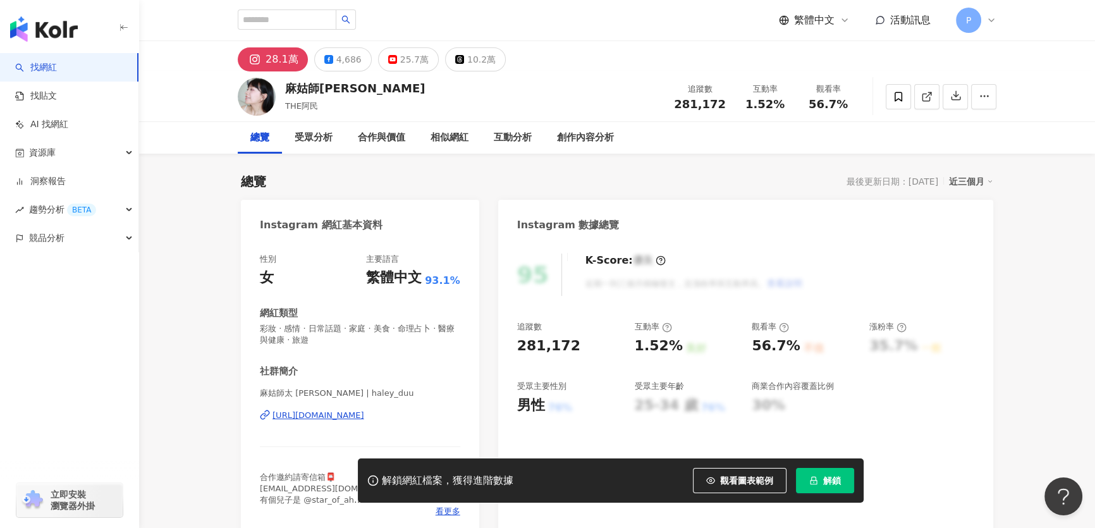
click at [364, 415] on div "[URL][DOMAIN_NAME]" at bounding box center [318, 415] width 92 height 11
